Goal: Information Seeking & Learning: Learn about a topic

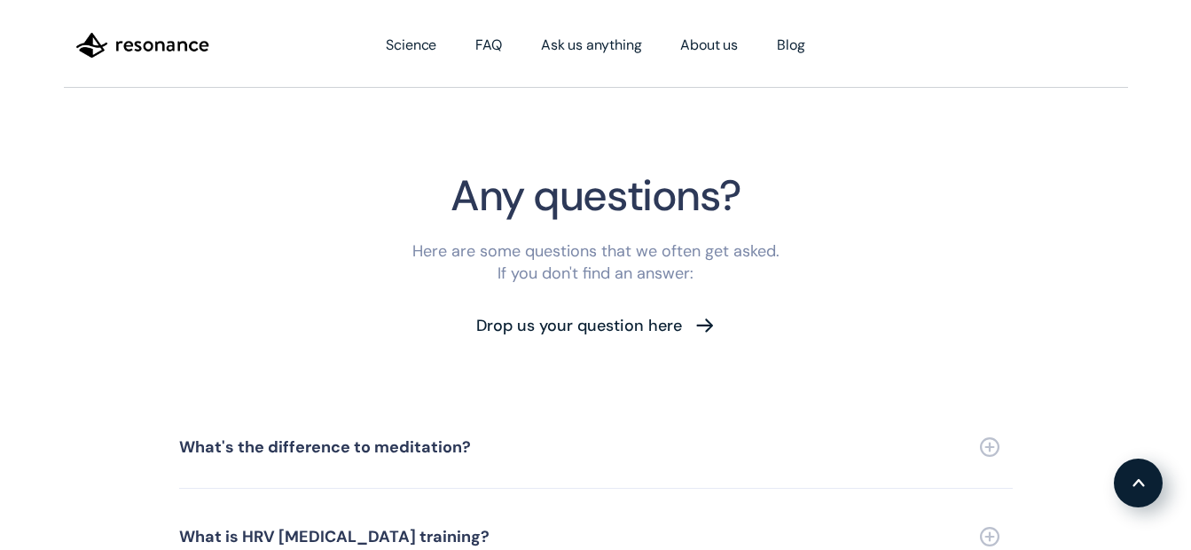
scroll to position [4256, 0]
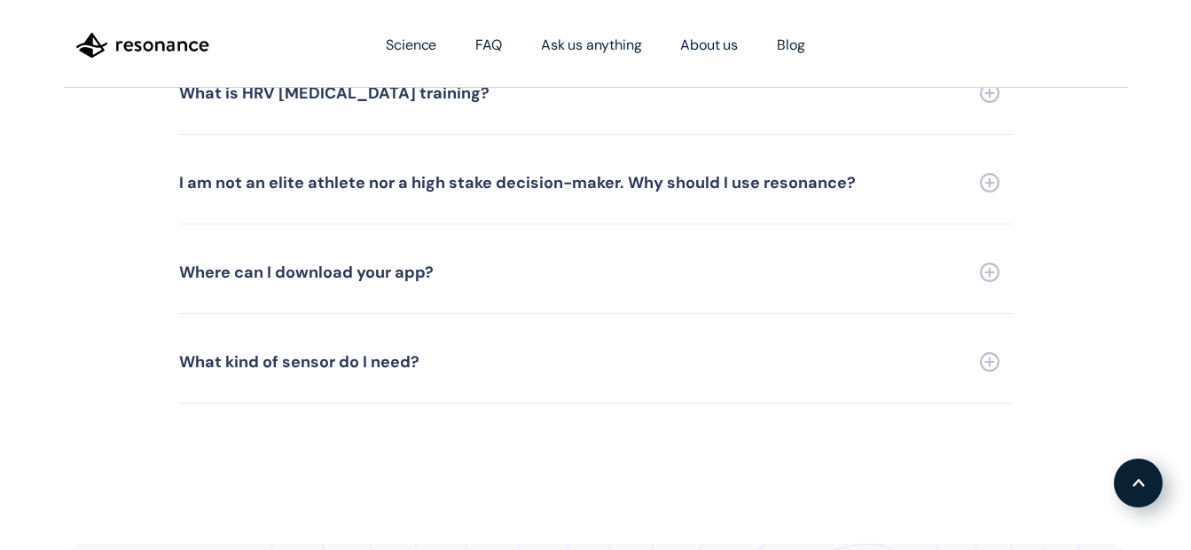
click at [571, 258] on link "Where can I download your app?" at bounding box center [595, 272] width 833 height 82
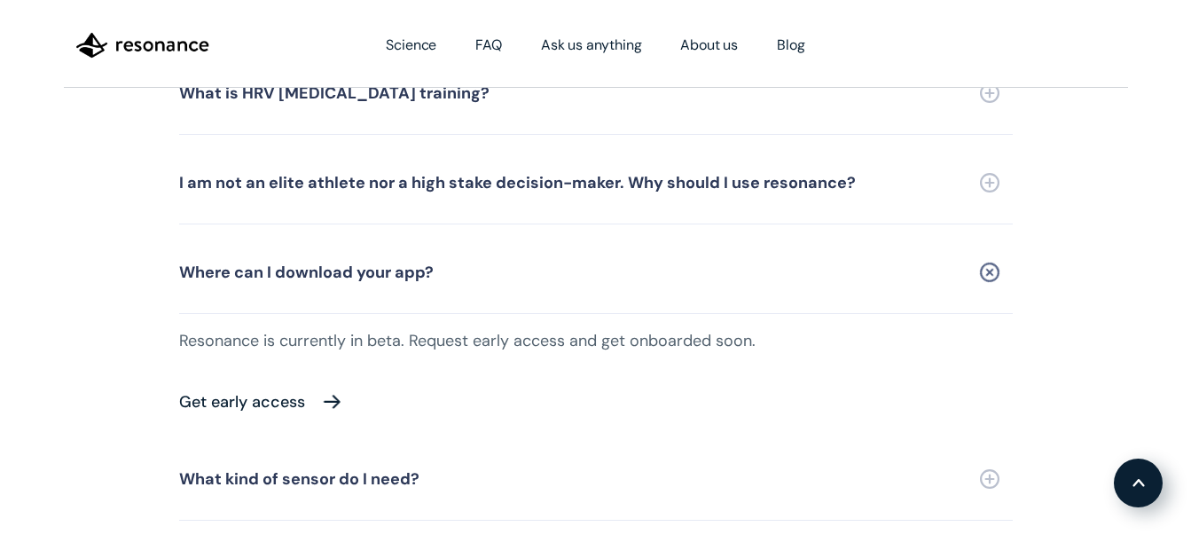
click at [270, 394] on div "Get early access" at bounding box center [242, 402] width 126 height 16
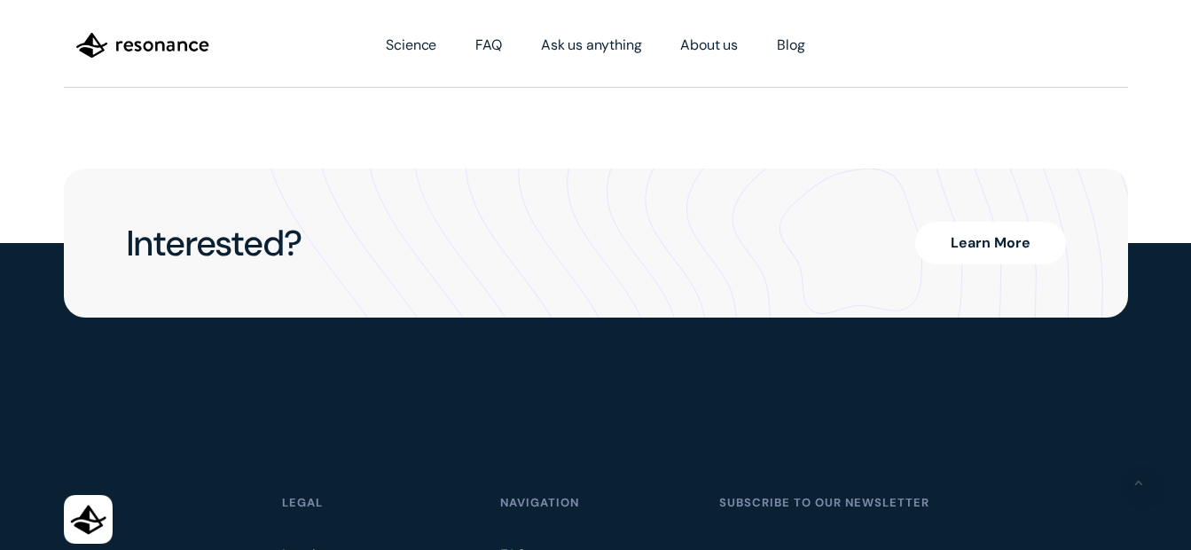
scroll to position [4433, 0]
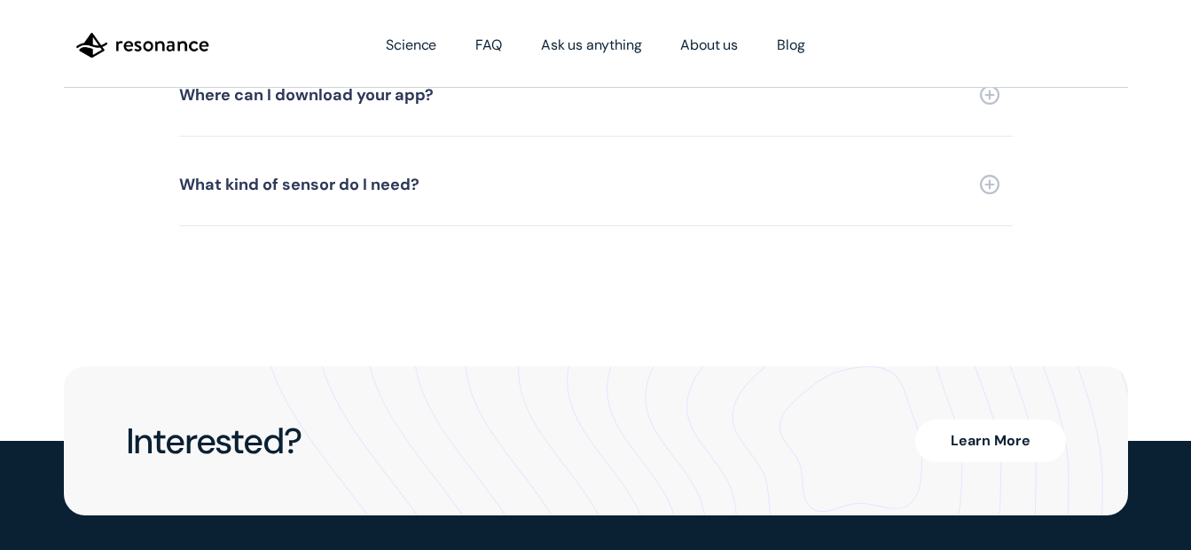
click at [559, 192] on link "What kind of sensor do I need?" at bounding box center [595, 185] width 833 height 82
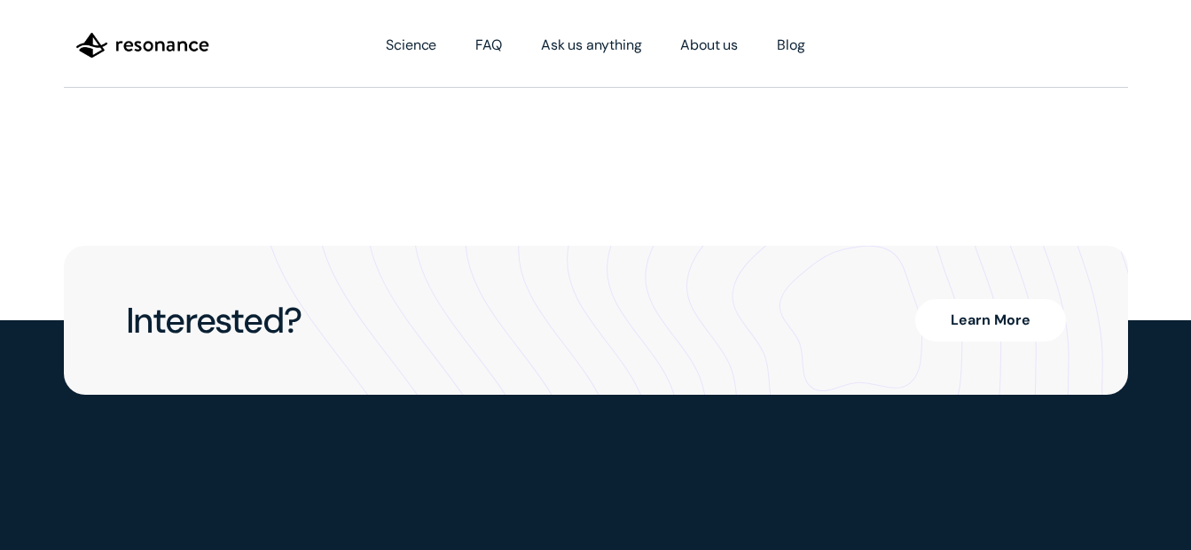
scroll to position [4788, 0]
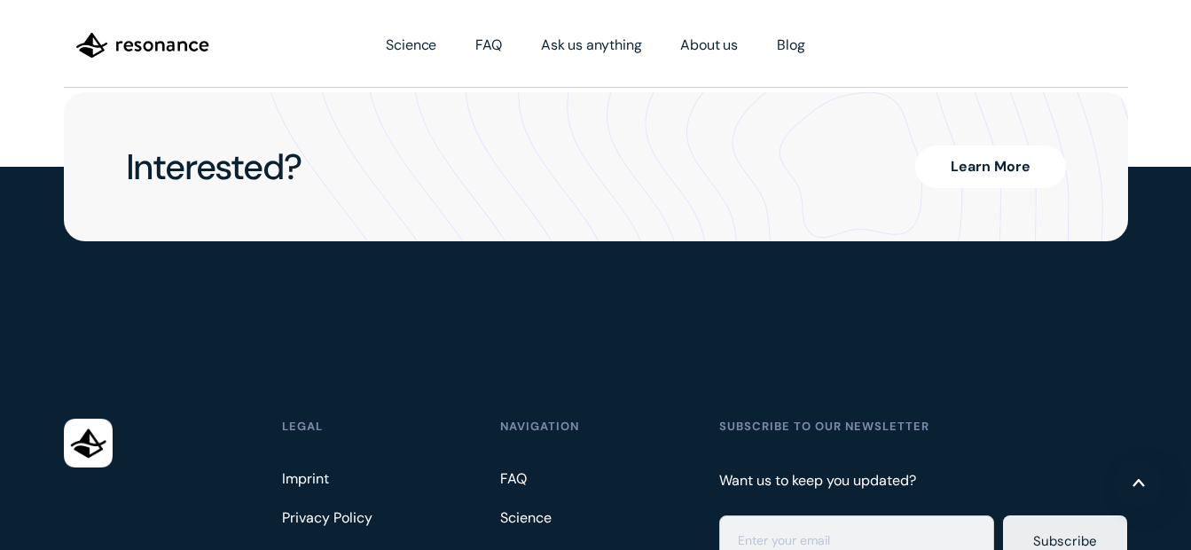
click at [1038, 145] on link "Learn More" at bounding box center [990, 166] width 151 height 43
